Goal: Transaction & Acquisition: Subscribe to service/newsletter

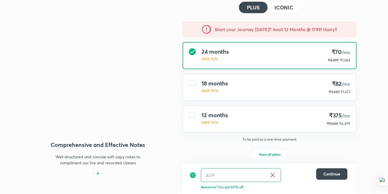
scroll to position [37, 0]
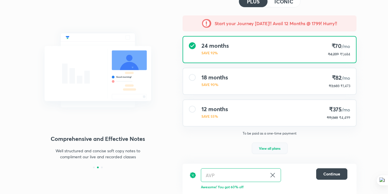
click at [272, 149] on span "View all plans" at bounding box center [269, 149] width 21 height 6
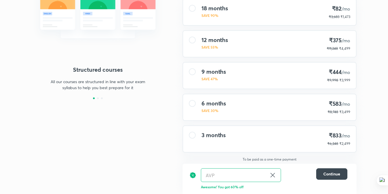
scroll to position [107, 0]
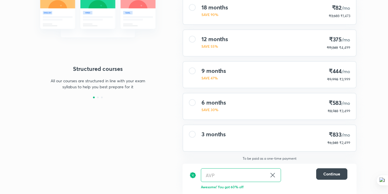
click at [247, 143] on div "3 months ₹833 /mo ₹6,248 ₹2,499" at bounding box center [269, 138] width 173 height 26
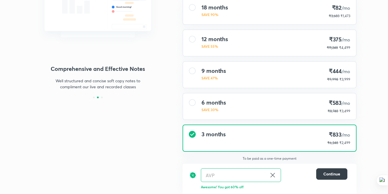
click at [325, 174] on span "Continue" at bounding box center [331, 174] width 17 height 6
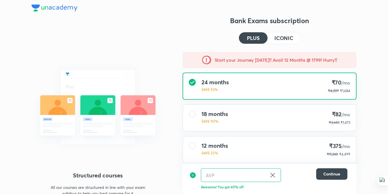
click at [284, 37] on h4 "ICONIC" at bounding box center [283, 37] width 19 height 5
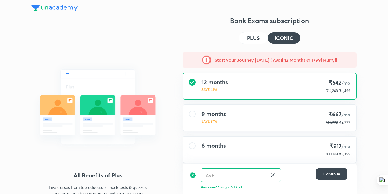
click at [166, 35] on div "Physical Notes Get physical notes specially curated by experts and reviewed by …" at bounding box center [193, 123] width 325 height 215
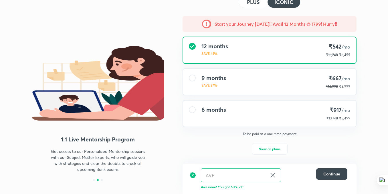
scroll to position [37, 0]
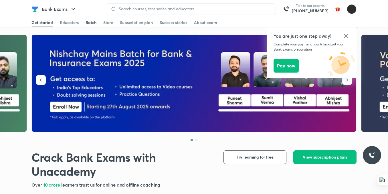
click at [88, 21] on div "Batch" at bounding box center [91, 23] width 11 height 6
click at [344, 35] on icon at bounding box center [346, 36] width 7 height 7
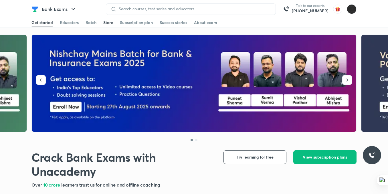
click at [103, 20] on div "Store" at bounding box center [108, 23] width 10 height 6
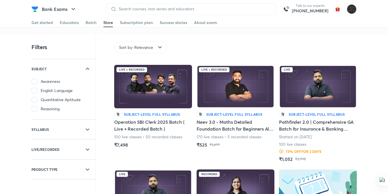
click at [132, 45] on span "Sort by: Relevance" at bounding box center [136, 48] width 34 height 6
click at [106, 22] on div "Store" at bounding box center [108, 23] width 10 height 6
click at [94, 26] on link "Batch" at bounding box center [91, 22] width 11 height 9
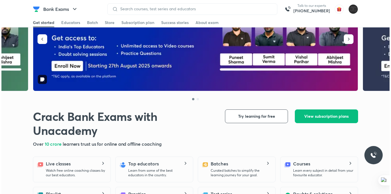
scroll to position [40, 0]
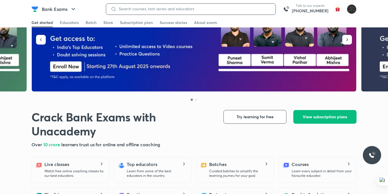
click at [123, 7] on input at bounding box center [193, 9] width 155 height 5
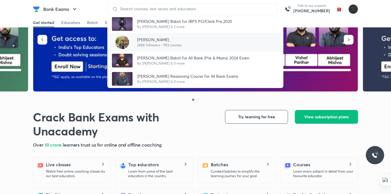
click at [155, 41] on p "[PERSON_NAME]" at bounding box center [159, 40] width 44 height 6
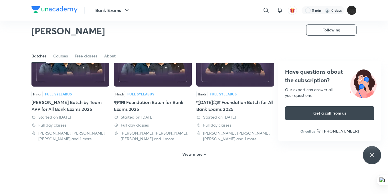
scroll to position [266, 0]
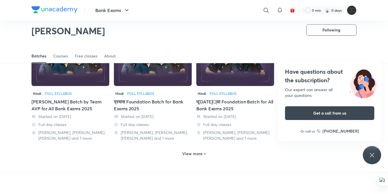
click at [193, 159] on div "View more" at bounding box center [194, 153] width 28 height 9
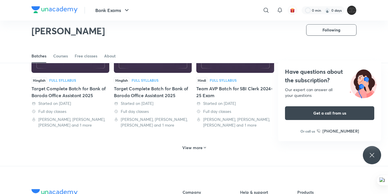
scroll to position [602, 0]
click at [195, 151] on div "View more" at bounding box center [194, 147] width 28 height 9
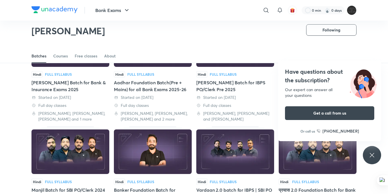
scroll to position [70, 0]
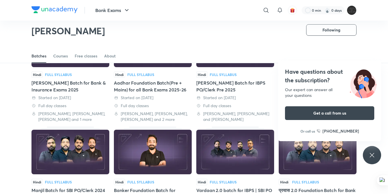
click at [376, 152] on div "Have questions about the subscription? Our expert can answer all your questions…" at bounding box center [372, 155] width 18 height 18
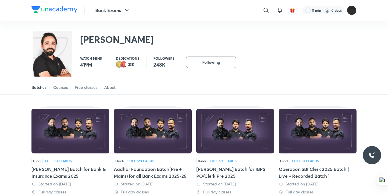
scroll to position [0, 0]
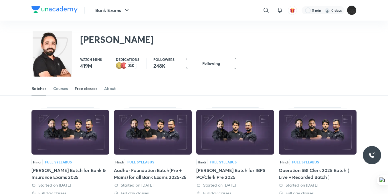
click at [89, 85] on link "Free classes" at bounding box center [86, 89] width 23 height 14
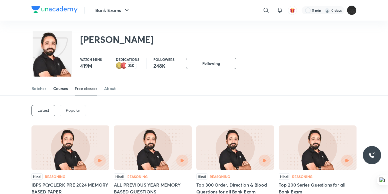
click at [62, 91] on div "Courses" at bounding box center [60, 89] width 15 height 6
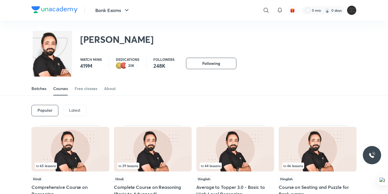
click at [36, 90] on div "Batches" at bounding box center [38, 89] width 15 height 6
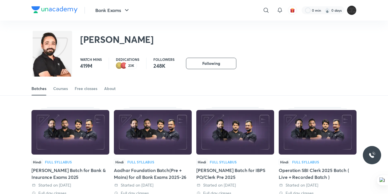
click at [36, 90] on div "Batches" at bounding box center [38, 89] width 15 height 6
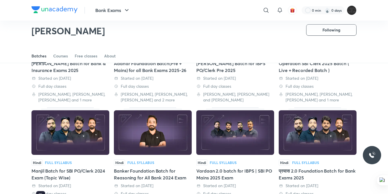
scroll to position [80, 0]
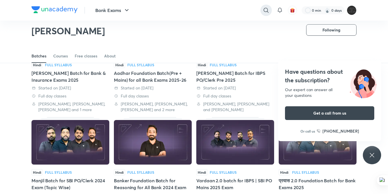
click at [269, 12] on icon at bounding box center [266, 10] width 7 height 7
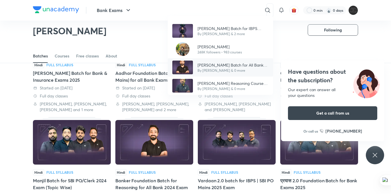
click at [221, 70] on p "By [PERSON_NAME] & 0 more" at bounding box center [232, 70] width 71 height 5
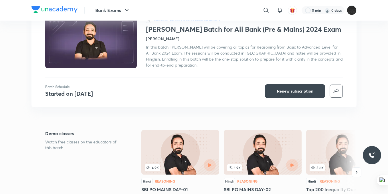
scroll to position [44, 0]
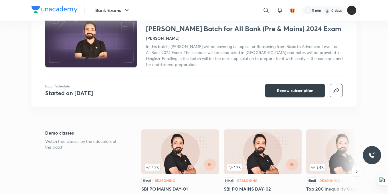
click at [274, 87] on button "Renew subscription" at bounding box center [295, 91] width 60 height 14
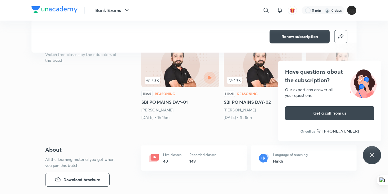
scroll to position [131, 0]
click at [252, 127] on div "1.9K Hindi Reasoning SBI PO MAINS DAY-02 [PERSON_NAME] [DATE] • 1h 15m" at bounding box center [263, 84] width 78 height 85
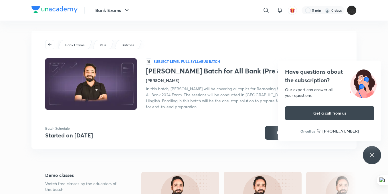
scroll to position [0, 0]
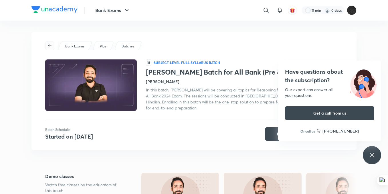
click at [49, 44] on icon "button" at bounding box center [50, 46] width 5 height 5
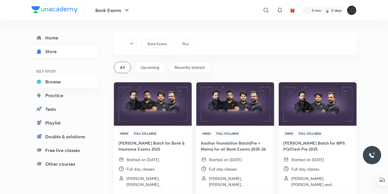
click at [72, 55] on link "Store" at bounding box center [64, 51] width 66 height 11
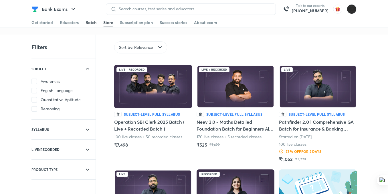
click at [90, 20] on div "Batch" at bounding box center [91, 23] width 11 height 6
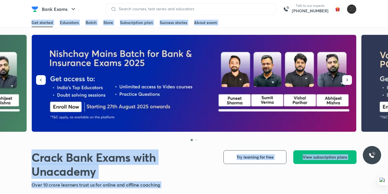
drag, startPoint x: 117, startPoint y: 136, endPoint x: 264, endPoint y: 8, distance: 194.9
click at [245, 21] on div "Get started Educators Batch Store Subscription plan Success stories About exam" at bounding box center [193, 22] width 325 height 9
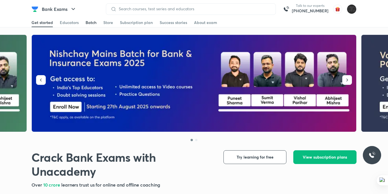
click at [94, 23] on div "Batch" at bounding box center [91, 23] width 11 height 6
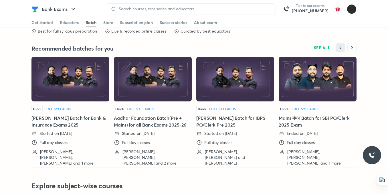
scroll to position [1185, 0]
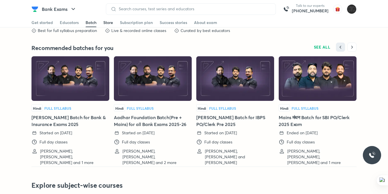
click at [107, 20] on div "Store" at bounding box center [108, 23] width 10 height 6
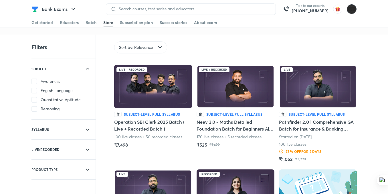
click at [351, 5] on img at bounding box center [352, 9] width 10 height 10
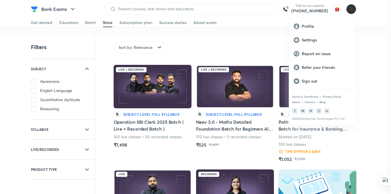
click at [278, 44] on div at bounding box center [195, 97] width 391 height 194
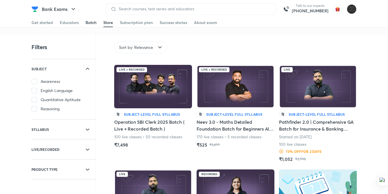
click at [92, 22] on div "Batch" at bounding box center [91, 23] width 11 height 6
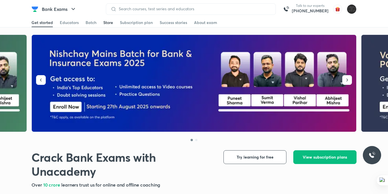
click at [105, 25] on div "Store" at bounding box center [108, 23] width 10 height 6
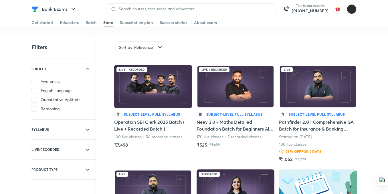
click at [122, 48] on span "Sort by: Relevance" at bounding box center [136, 48] width 34 height 6
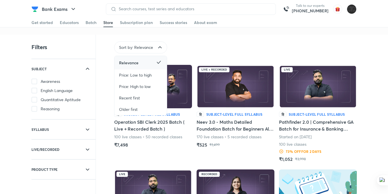
click at [137, 59] on div "Relevance" at bounding box center [140, 62] width 52 height 13
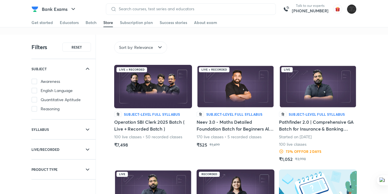
click at [132, 6] on div at bounding box center [191, 8] width 170 height 11
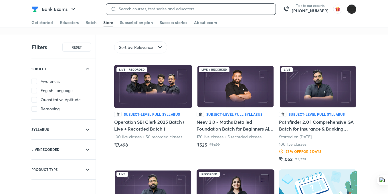
click at [133, 9] on input at bounding box center [193, 9] width 155 height 5
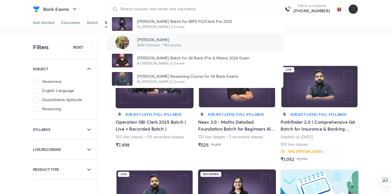
click at [131, 39] on div at bounding box center [122, 42] width 21 height 14
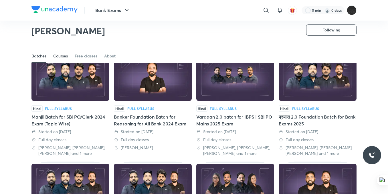
scroll to position [145, 0]
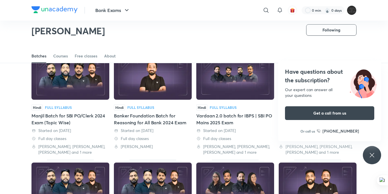
click at [224, 106] on div "Full Syllabus" at bounding box center [223, 107] width 27 height 3
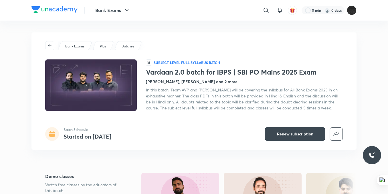
click at [227, 102] on span "In this batch, Team AVP and [PERSON_NAME] will be covering the syllabus for All…" at bounding box center [242, 98] width 192 height 23
click at [73, 137] on h4 "Started on [DATE]" at bounding box center [88, 137] width 48 height 8
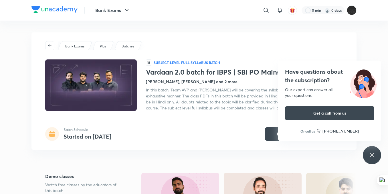
click at [311, 70] on h4 "Have questions about the subscription?" at bounding box center [329, 76] width 89 height 17
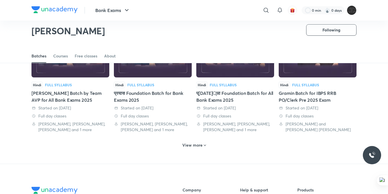
scroll to position [276, 0]
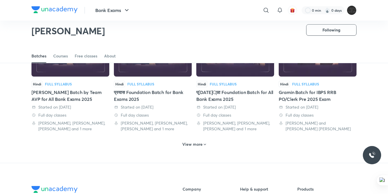
click at [199, 146] on h6 "View more" at bounding box center [192, 145] width 20 height 6
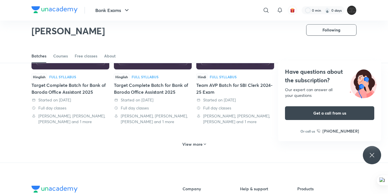
scroll to position [605, 0]
click at [199, 144] on h6 "View more" at bounding box center [192, 145] width 20 height 6
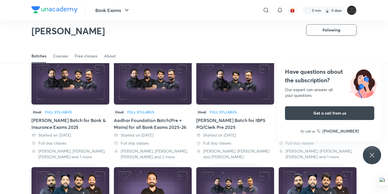
scroll to position [0, 0]
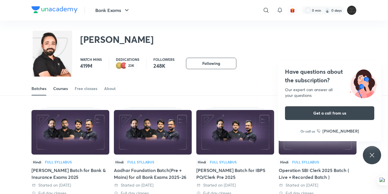
click at [65, 89] on div "Courses" at bounding box center [60, 89] width 15 height 6
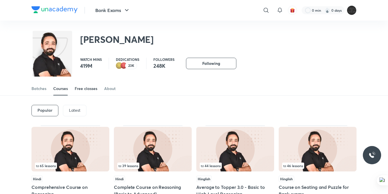
click at [81, 89] on div "Free classes" at bounding box center [86, 89] width 23 height 6
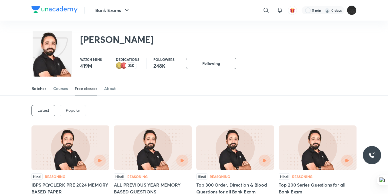
click at [37, 90] on div "Batches" at bounding box center [38, 89] width 15 height 6
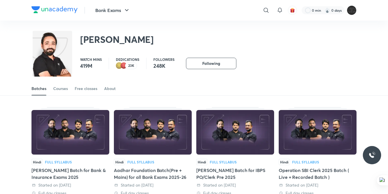
click at [37, 90] on div "Batches" at bounding box center [38, 89] width 15 height 6
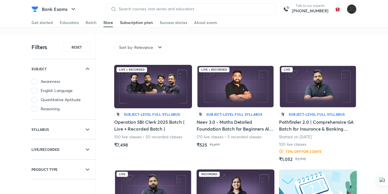
click at [135, 21] on div "Subscription plan" at bounding box center [136, 23] width 33 height 6
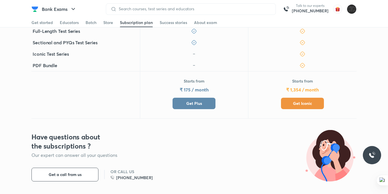
scroll to position [213, 0]
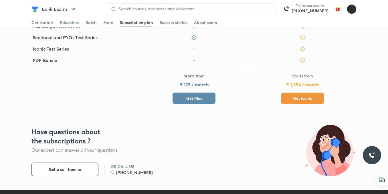
click at [206, 93] on button "Get Plus" at bounding box center [194, 98] width 43 height 11
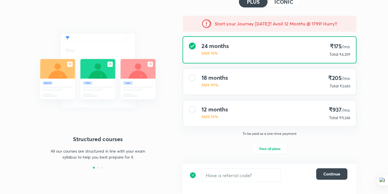
scroll to position [37, 0]
click at [258, 148] on button "View all plans" at bounding box center [270, 148] width 36 height 11
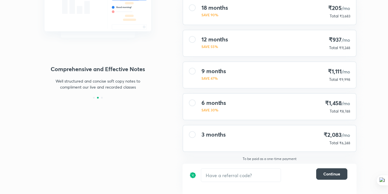
scroll to position [107, 0]
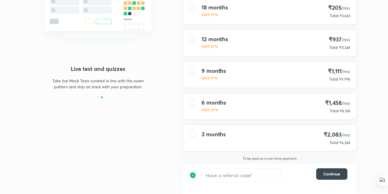
click at [239, 109] on div "6 months SAVE 30% ₹1,458 /mo Total ₹8,748" at bounding box center [269, 107] width 173 height 26
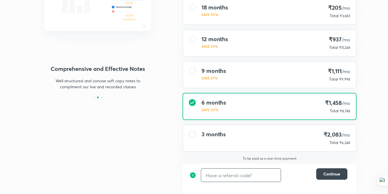
click at [237, 179] on input "text" at bounding box center [241, 175] width 80 height 13
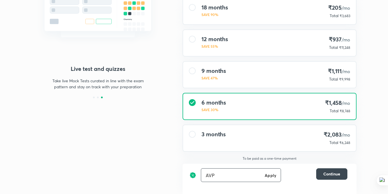
type input "AVP"
click at [269, 176] on h6 "Apply" at bounding box center [270, 176] width 11 height 6
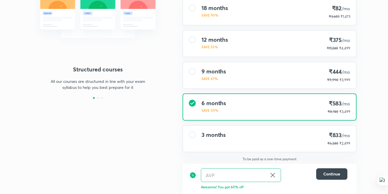
scroll to position [107, 0]
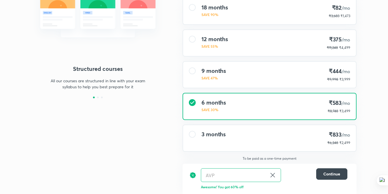
click at [273, 175] on icon at bounding box center [272, 175] width 4 height 4
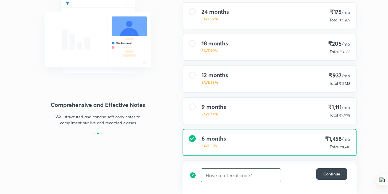
scroll to position [107, 0]
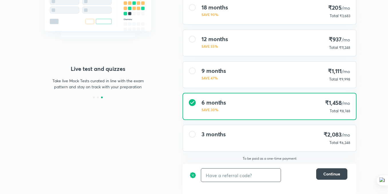
click at [281, 144] on div "3 months ₹2,083 /mo Total ₹6,248" at bounding box center [269, 138] width 173 height 26
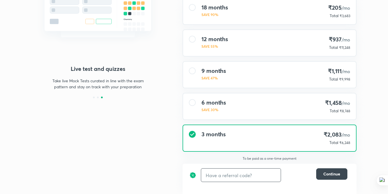
click at [256, 175] on input "text" at bounding box center [241, 175] width 80 height 13
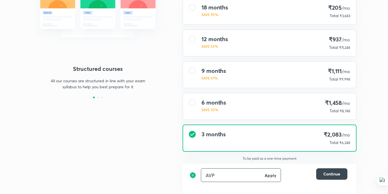
type input "AVP"
click at [267, 176] on h6 "Apply" at bounding box center [270, 176] width 11 height 6
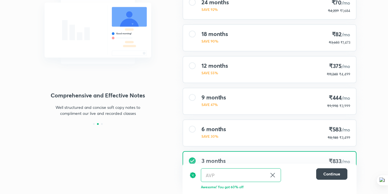
scroll to position [78, 0]
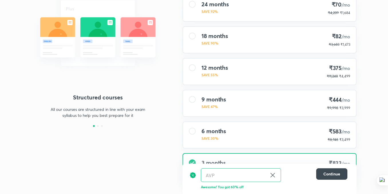
click at [311, 43] on div "18 months SAVE 90% ₹82 /mo ₹3,683 ₹1,473" at bounding box center [269, 40] width 173 height 26
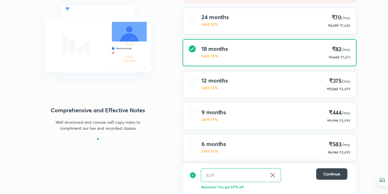
scroll to position [65, 0]
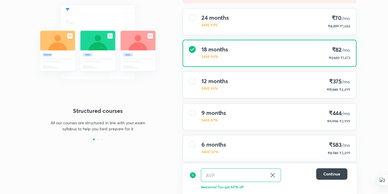
click at [269, 23] on div "24 months SAVE 92% ₹70 /mo ₹4,209 ₹1,684" at bounding box center [269, 22] width 173 height 26
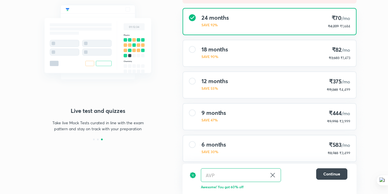
click at [254, 66] on div "18 months SAVE 90% ₹82 /mo ₹3,683 ₹1,473" at bounding box center [269, 53] width 173 height 26
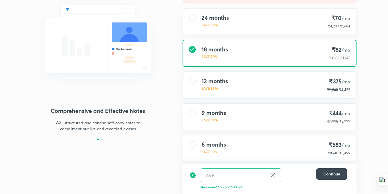
click at [201, 64] on div "18 months SAVE 90% ₹82 /mo ₹3,683 ₹1,473" at bounding box center [269, 53] width 173 height 26
click at [179, 68] on div "Start your Journey [DATE]!! Avail 12 Months @ 1799! Hurry!! 24 months SAVE 92% …" at bounding box center [269, 97] width 183 height 220
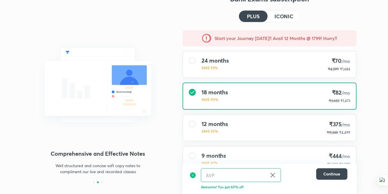
scroll to position [17, 0]
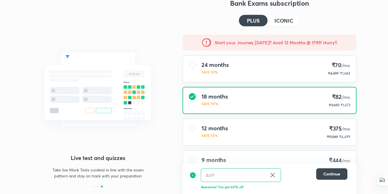
click at [273, 176] on icon at bounding box center [272, 175] width 7 height 7
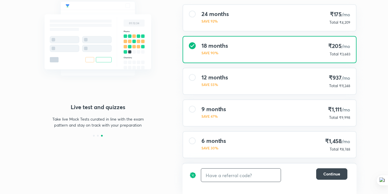
scroll to position [56, 0]
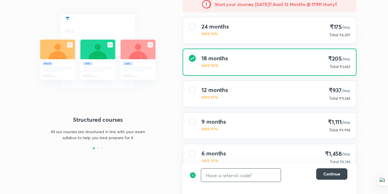
click at [194, 28] on div at bounding box center [192, 26] width 7 height 7
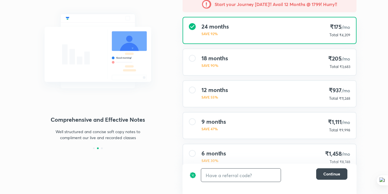
click at [220, 179] on input "text" at bounding box center [241, 175] width 80 height 13
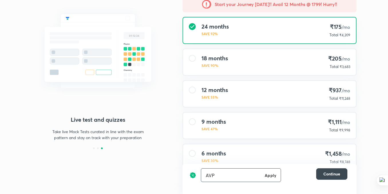
type input "AVP"
click at [268, 174] on h6 "Apply" at bounding box center [270, 176] width 11 height 6
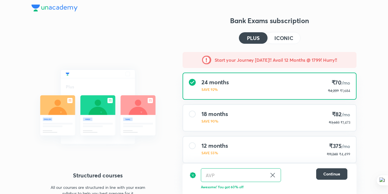
click at [284, 37] on h4 "ICONIC" at bounding box center [283, 37] width 19 height 5
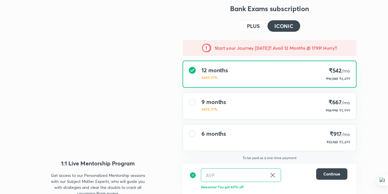
scroll to position [9, 0]
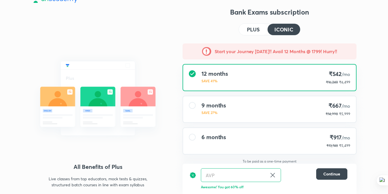
click at [252, 32] on h4 "PLUS" at bounding box center [253, 29] width 13 height 5
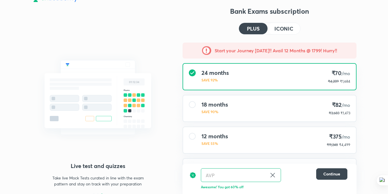
scroll to position [0, 0]
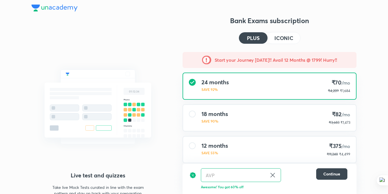
click at [68, 7] on img at bounding box center [54, 8] width 46 height 7
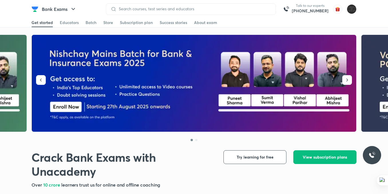
click at [196, 142] on div at bounding box center [193, 137] width 325 height 11
click at [332, 158] on span "View subscription plans" at bounding box center [325, 158] width 44 height 6
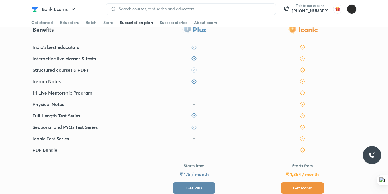
scroll to position [123, 0]
click at [206, 182] on button "Get Plus" at bounding box center [194, 187] width 43 height 11
click at [207, 182] on button "Get Plus" at bounding box center [194, 187] width 43 height 11
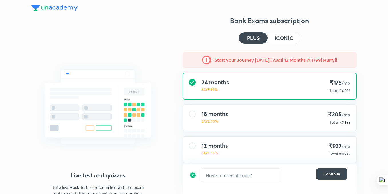
click at [234, 121] on div "18 months SAVE 90% ₹205 /mo Total ₹3,683" at bounding box center [269, 118] width 173 height 26
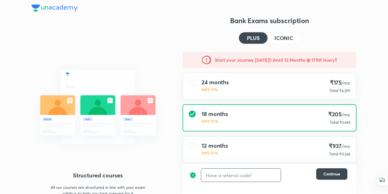
click at [239, 179] on input "text" at bounding box center [241, 175] width 80 height 13
type input "AVP"
click at [269, 175] on h6 "Apply" at bounding box center [270, 176] width 11 height 6
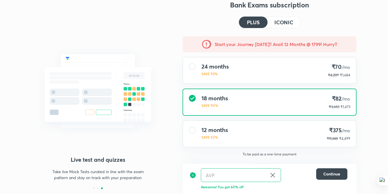
scroll to position [37, 0]
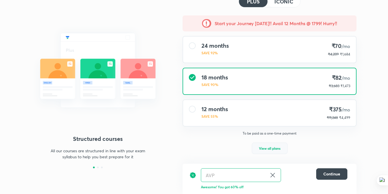
click at [277, 149] on span "View all plans" at bounding box center [269, 149] width 21 height 6
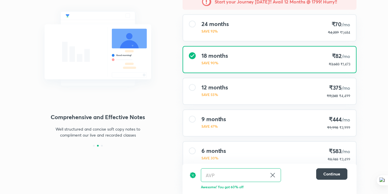
scroll to position [58, 0]
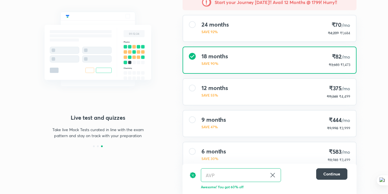
click at [278, 96] on div "12 months SAVE 55% ₹375 /mo ₹11,248 ₹4,499" at bounding box center [269, 92] width 173 height 26
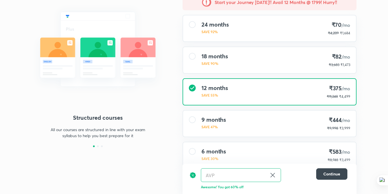
click at [282, 58] on div "18 months SAVE 90% ₹82 /mo ₹3,683 ₹1,473" at bounding box center [269, 60] width 173 height 26
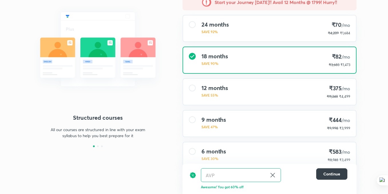
click at [335, 177] on span "Continue" at bounding box center [331, 174] width 17 height 6
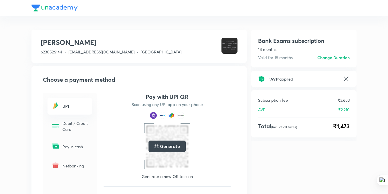
click at [167, 142] on div "Generate" at bounding box center [167, 146] width 37 height 11
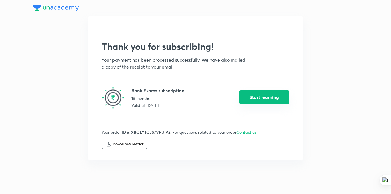
click at [253, 96] on button "Start learning" at bounding box center [264, 97] width 50 height 14
